Goal: Check status: Check status

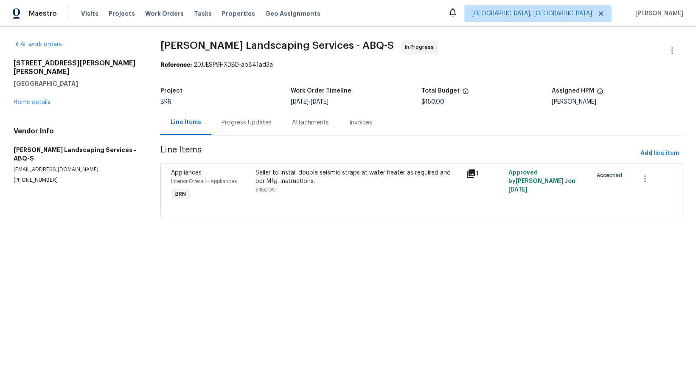
click at [51, 24] on div "Maestro Visits Projects Work Orders Tasks Properties Geo Assignments [GEOGRAPHI…" at bounding box center [348, 13] width 696 height 27
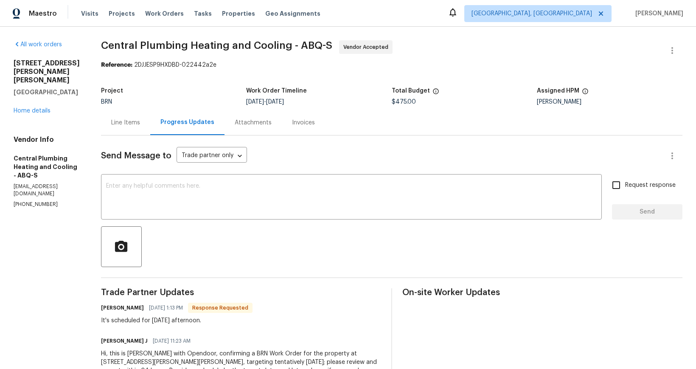
click at [133, 121] on div "Line Items" at bounding box center [125, 122] width 29 height 8
